Goal: Transaction & Acquisition: Purchase product/service

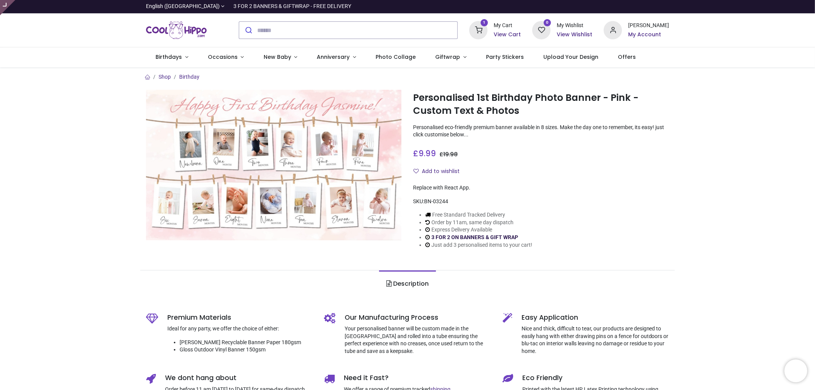
type input "**********"
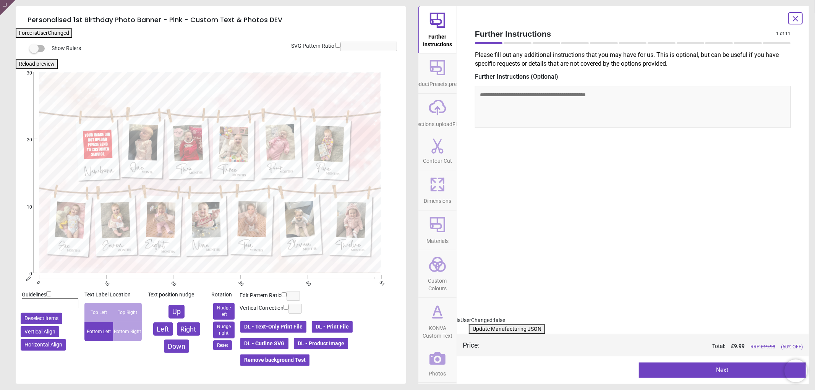
click at [433, 360] on icon at bounding box center [437, 358] width 16 height 13
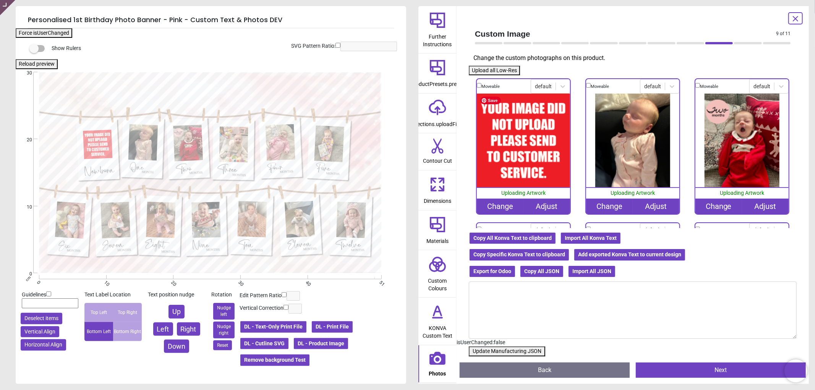
click at [495, 200] on div "Change" at bounding box center [500, 206] width 47 height 15
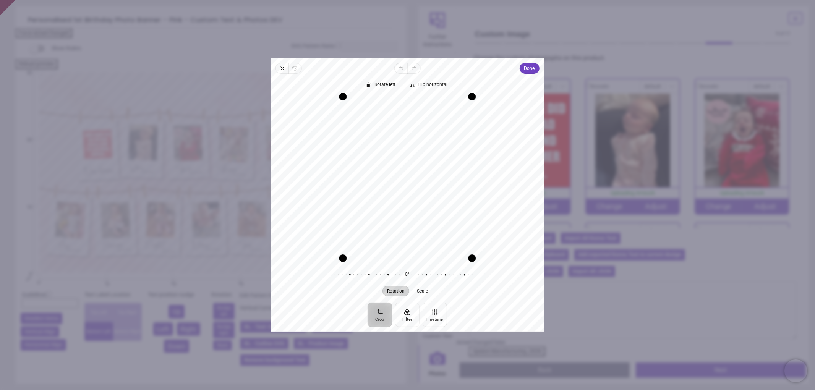
drag, startPoint x: 407, startPoint y: 184, endPoint x: 414, endPoint y: 183, distance: 7.3
click at [414, 183] on div "Recenter" at bounding box center [407, 178] width 261 height 162
click at [527, 70] on span "Done" at bounding box center [529, 68] width 11 height 9
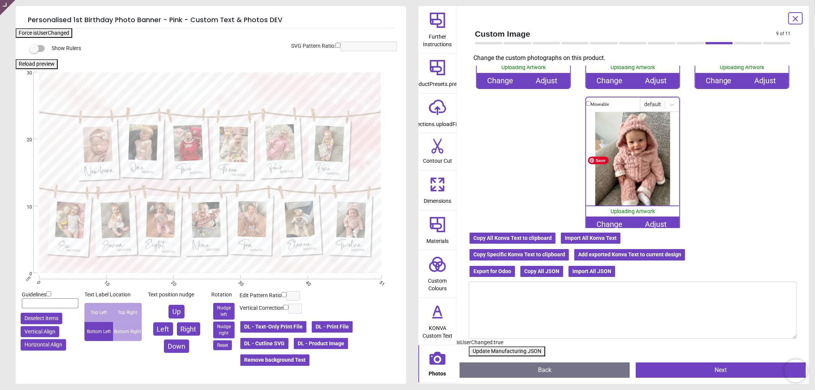
scroll to position [558, 0]
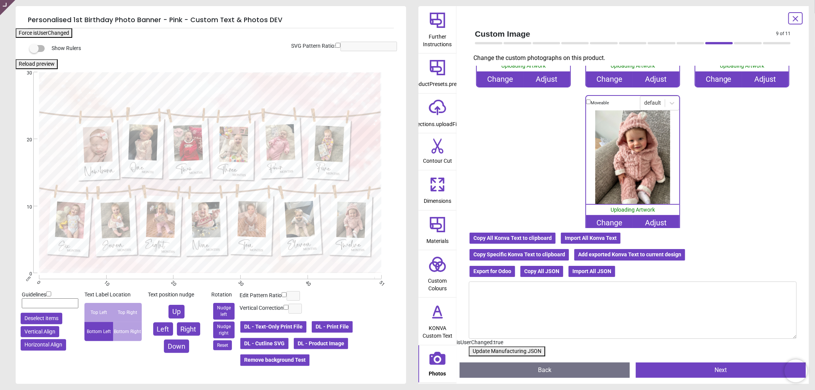
click at [502, 349] on button "Update Manufacturing JSON" at bounding box center [507, 351] width 76 height 10
click at [503, 349] on button "Update Manufacturing JSON" at bounding box center [507, 351] width 76 height 10
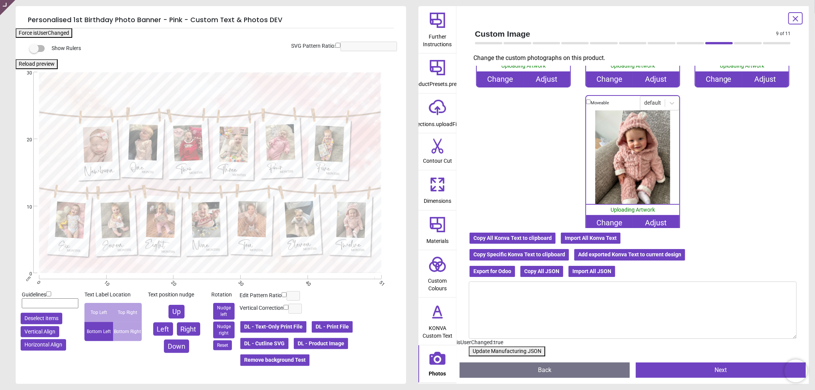
click at [503, 349] on button "Update Manufacturing JSON" at bounding box center [507, 351] width 76 height 10
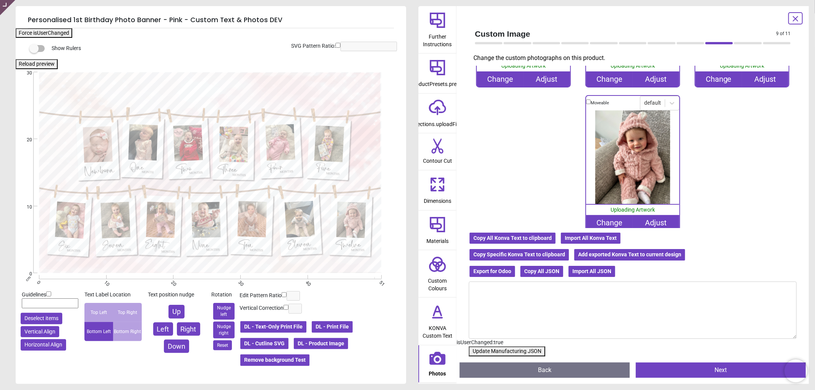
click at [503, 349] on button "Update Manufacturing JSON" at bounding box center [507, 351] width 76 height 10
click at [493, 354] on button "Update Manufacturing JSON" at bounding box center [507, 351] width 76 height 10
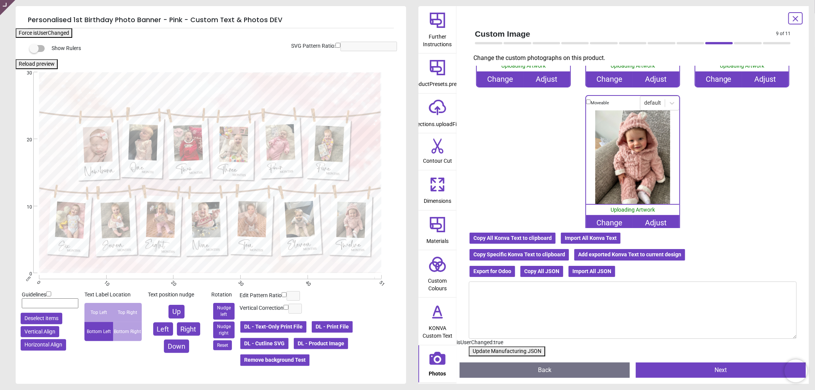
click at [493, 354] on button "Update Manufacturing JSON" at bounding box center [507, 351] width 76 height 10
